Goal: Find specific page/section: Find specific page/section

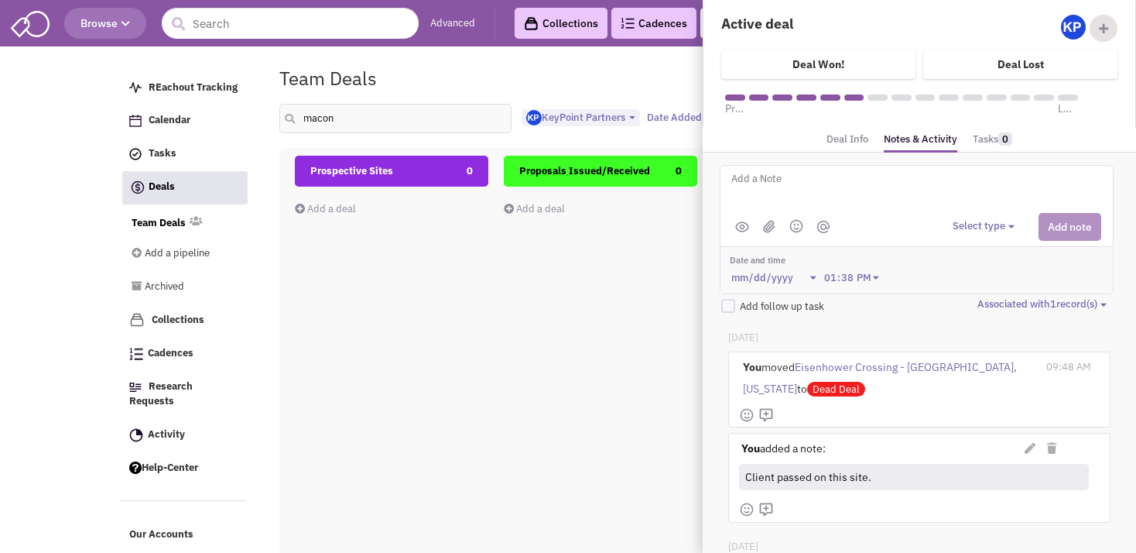
select select "1900"
select select
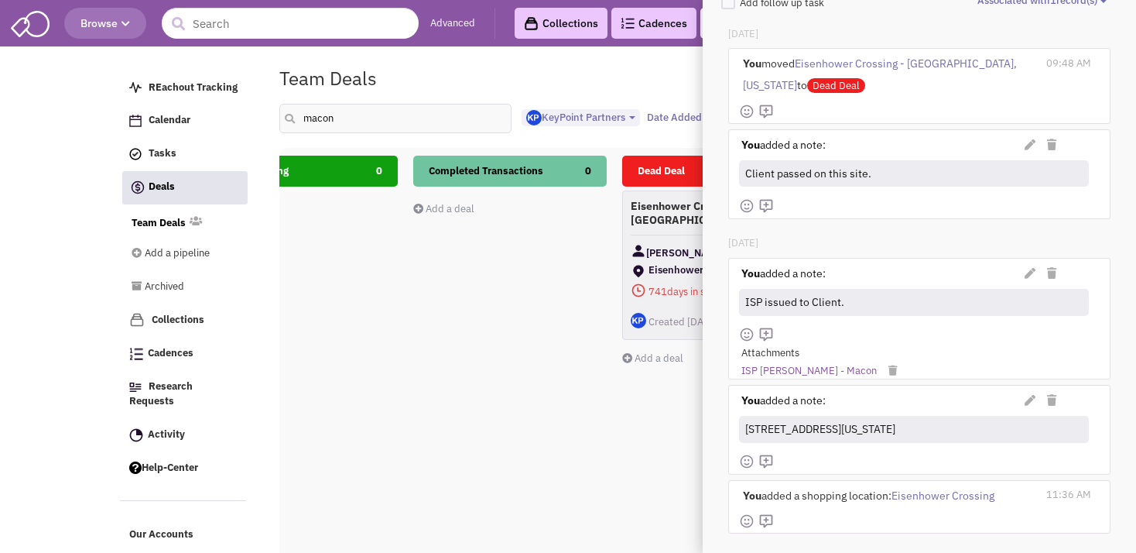
click at [404, 271] on div "Prospective Sites 0 Add a deal Total: $ 0 Proposals Issued/Received 0 Add a dea…" at bounding box center [1137, 427] width 3135 height 542
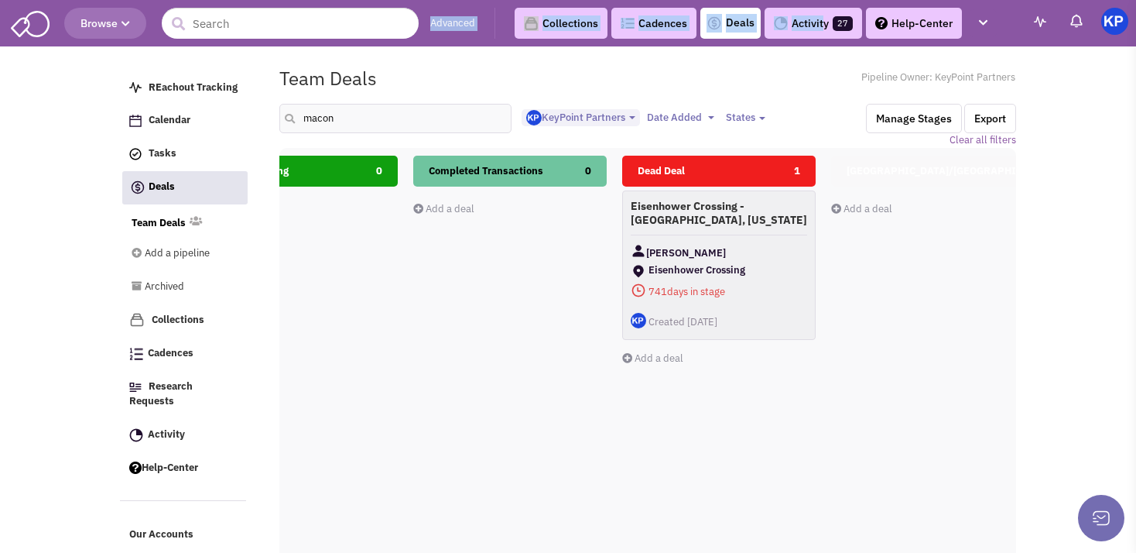
drag, startPoint x: 831, startPoint y: 46, endPoint x: 820, endPoint y: 17, distance: 31.1
click at [820, 17] on div "Browse Advanced Collections Cadences 0 Deals Activity 27 Help-Center REachout T…" at bounding box center [568, 25] width 1136 height 51
click at [820, 17] on link "Activity 27" at bounding box center [814, 23] width 98 height 31
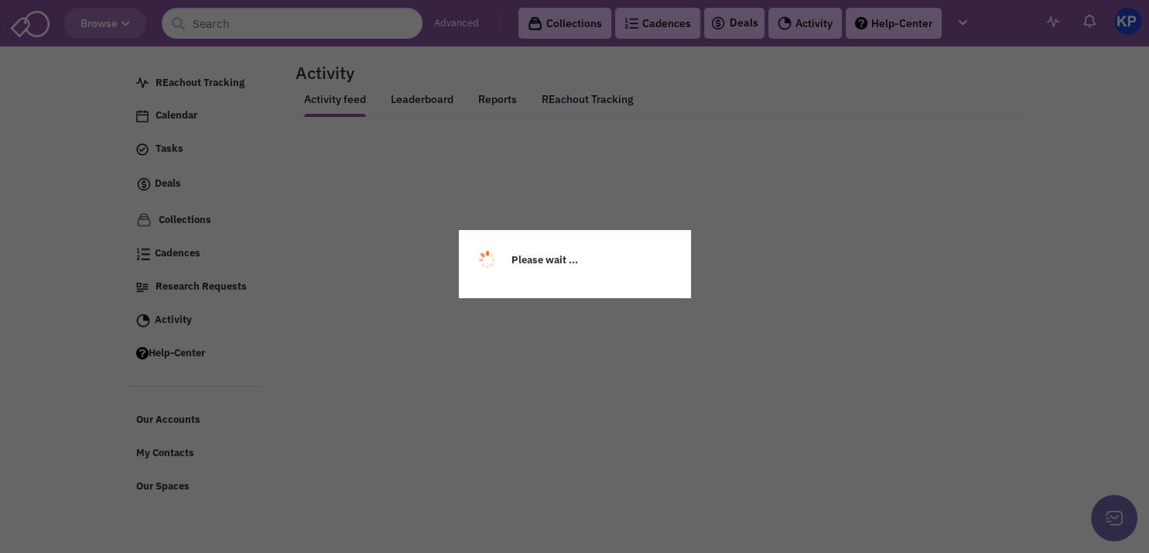
select select
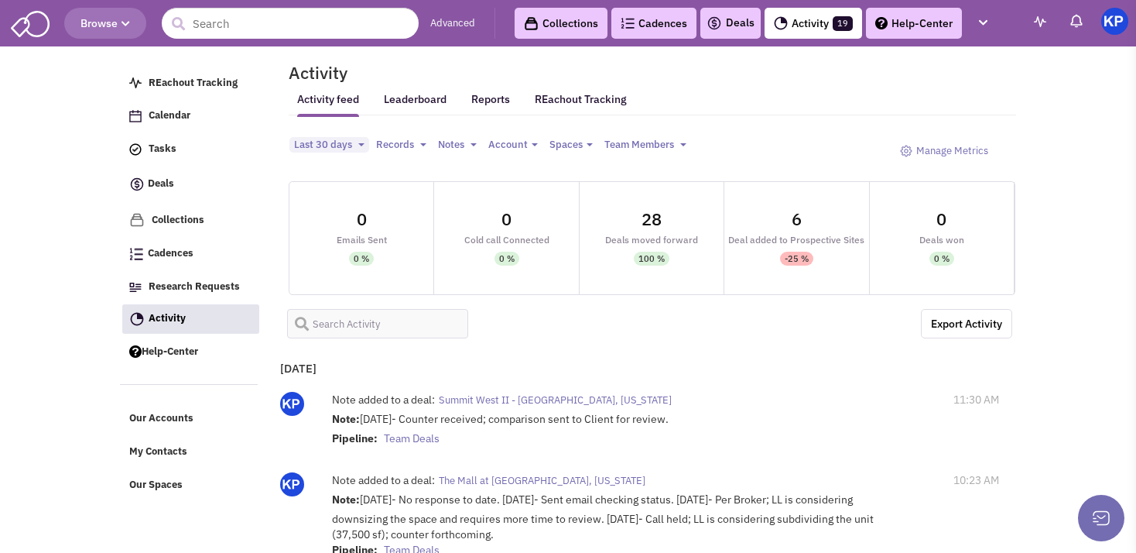
click at [828, 35] on link "Activity 19" at bounding box center [814, 23] width 98 height 31
